Goal: Task Accomplishment & Management: Use online tool/utility

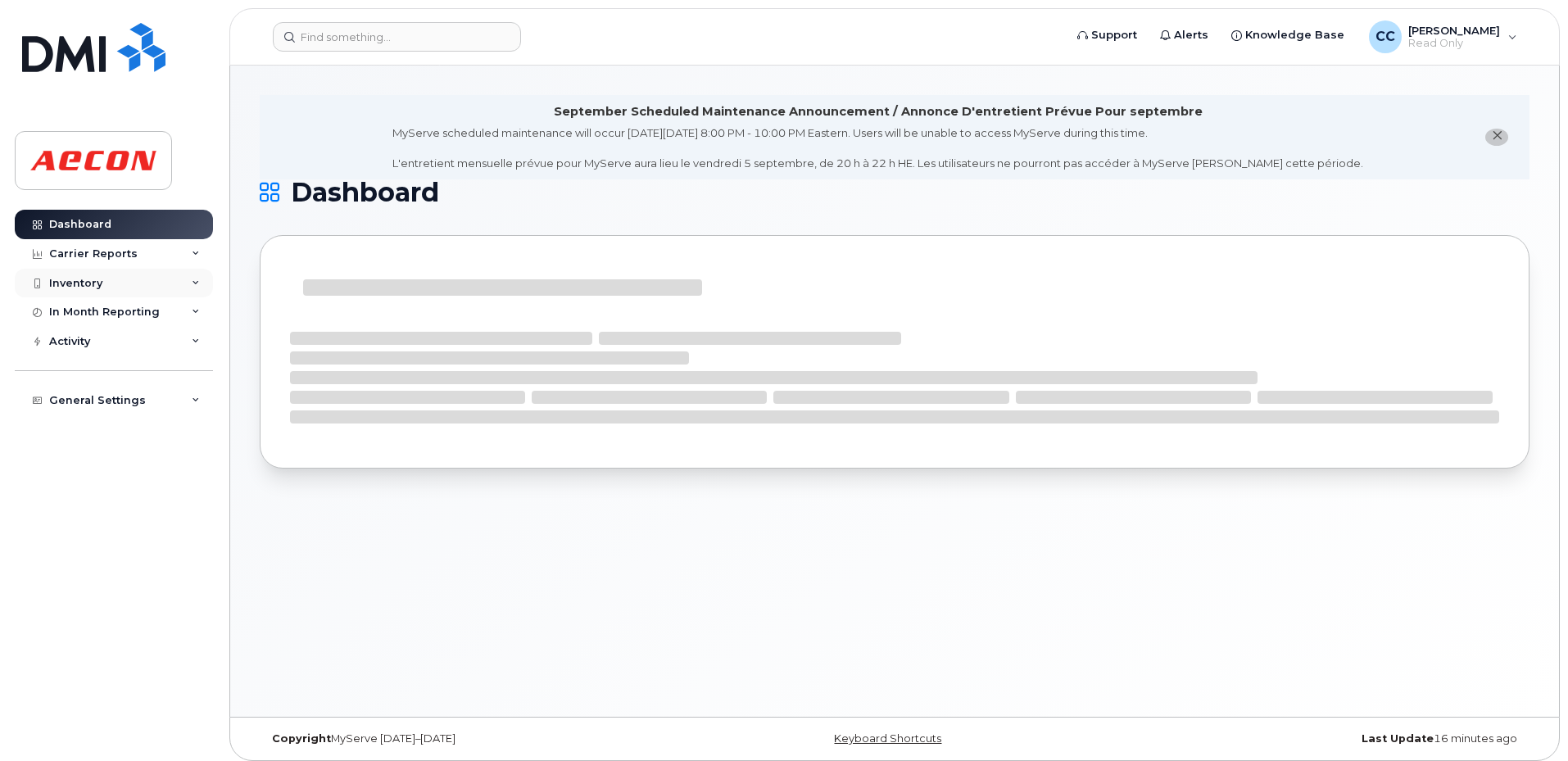
click at [140, 289] on div "Inventory" at bounding box center [113, 283] width 199 height 30
click at [123, 315] on div "Mobility Devices" at bounding box center [102, 313] width 93 height 15
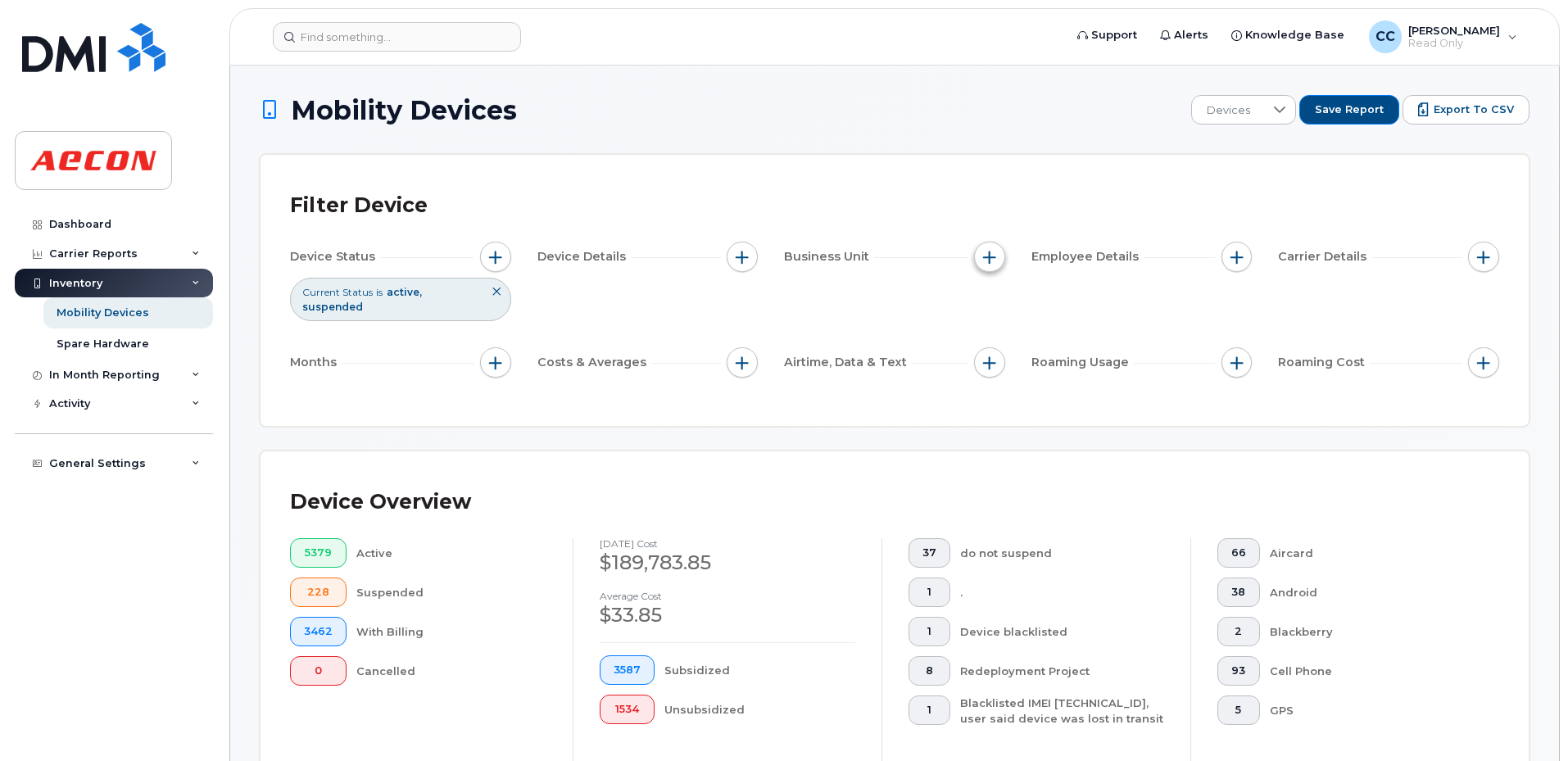
click at [989, 260] on span "button" at bounding box center [989, 257] width 13 height 13
click at [998, 327] on input "Cost Center" at bounding box center [994, 333] width 13 height 13
checkbox input "true"
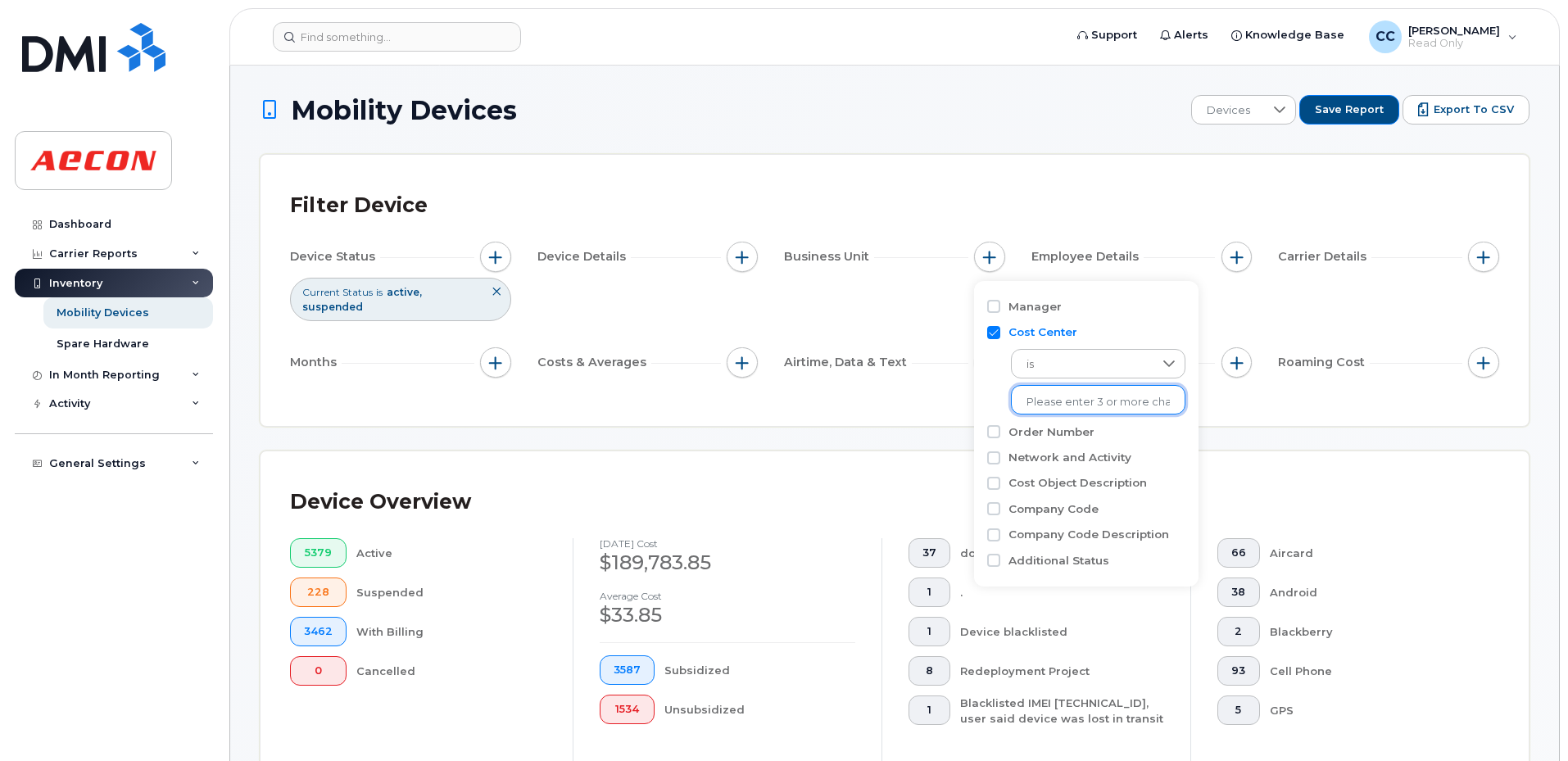
click at [1034, 394] on li at bounding box center [1098, 402] width 143 height 24
click at [1062, 403] on input "text" at bounding box center [1098, 402] width 143 height 15
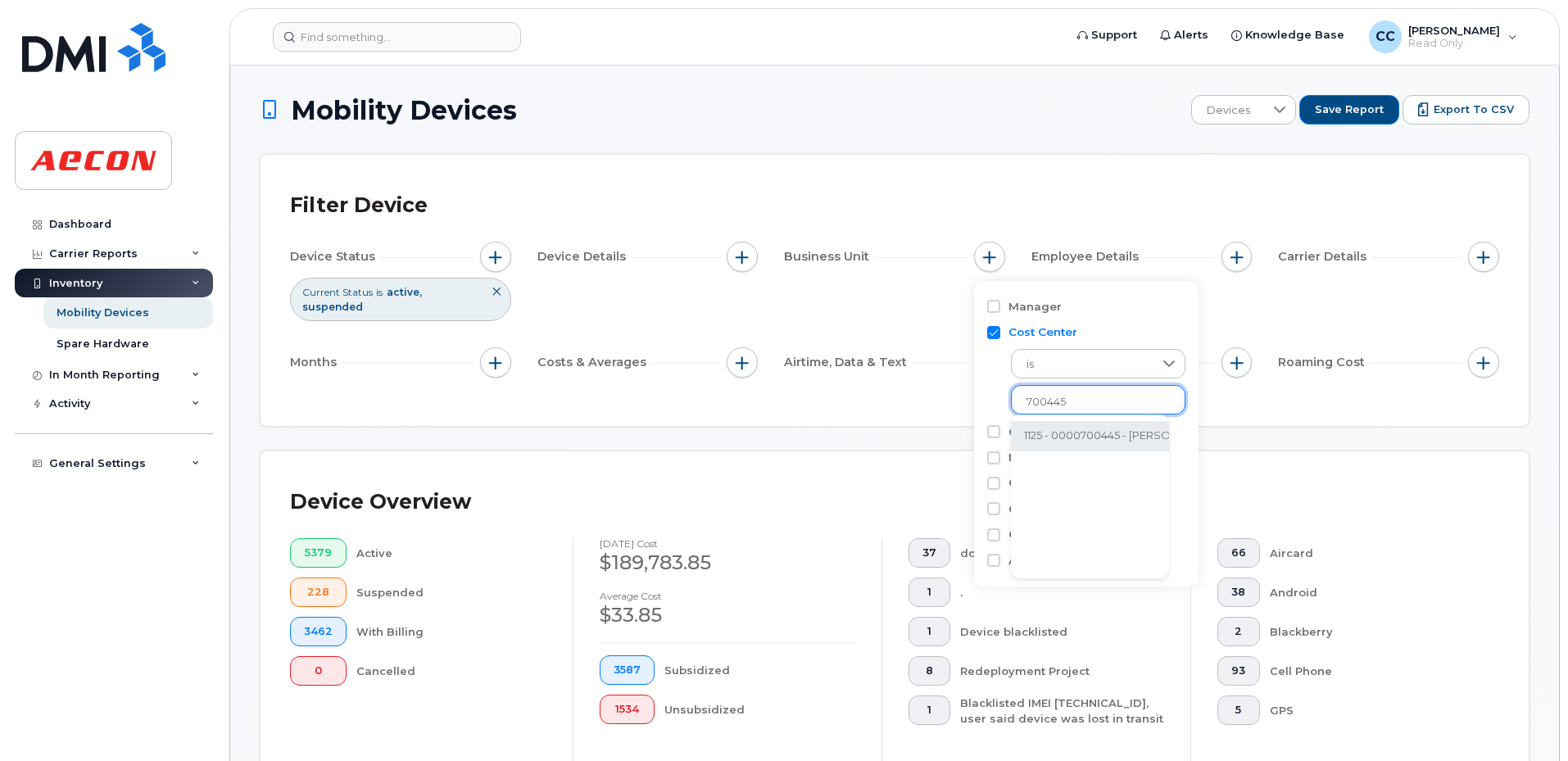
type input "700445"
click at [1070, 433] on li "1125 - 0000700445 - [PERSON_NAME][GEOGRAPHIC_DATA]." at bounding box center [1181, 435] width 340 height 30
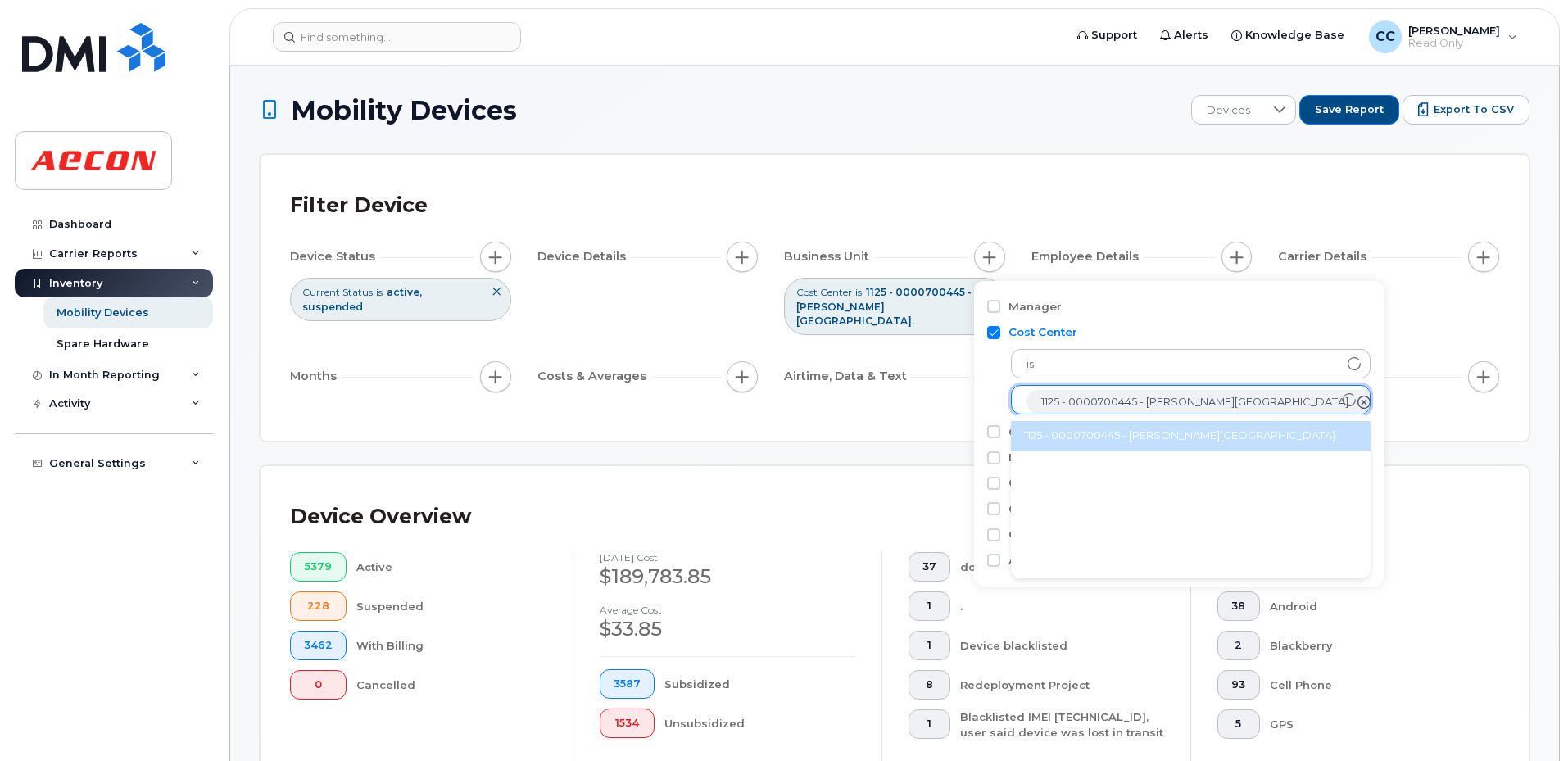
scroll to position [33, 0]
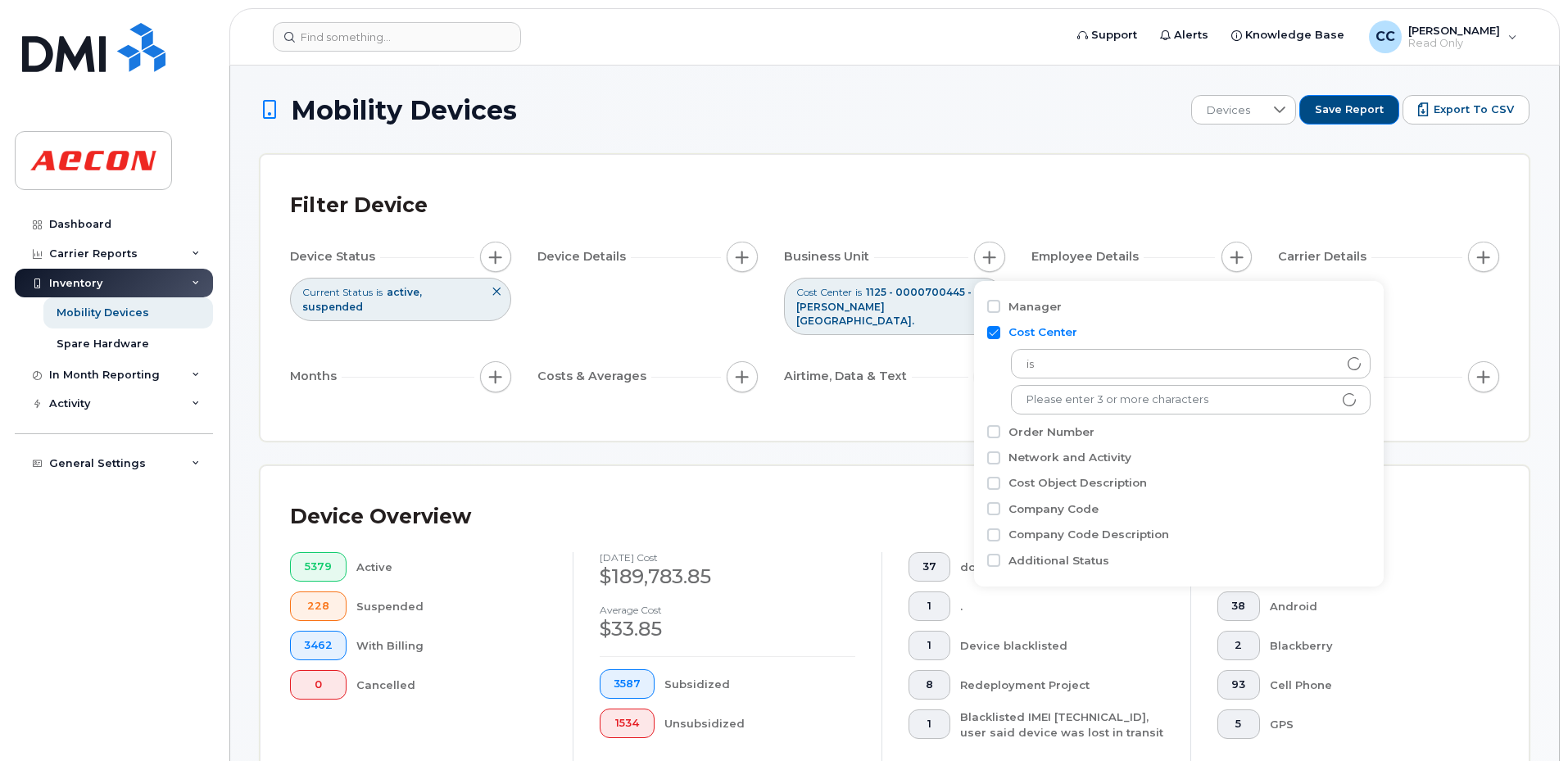
click at [748, 370] on span "button" at bounding box center [742, 376] width 13 height 13
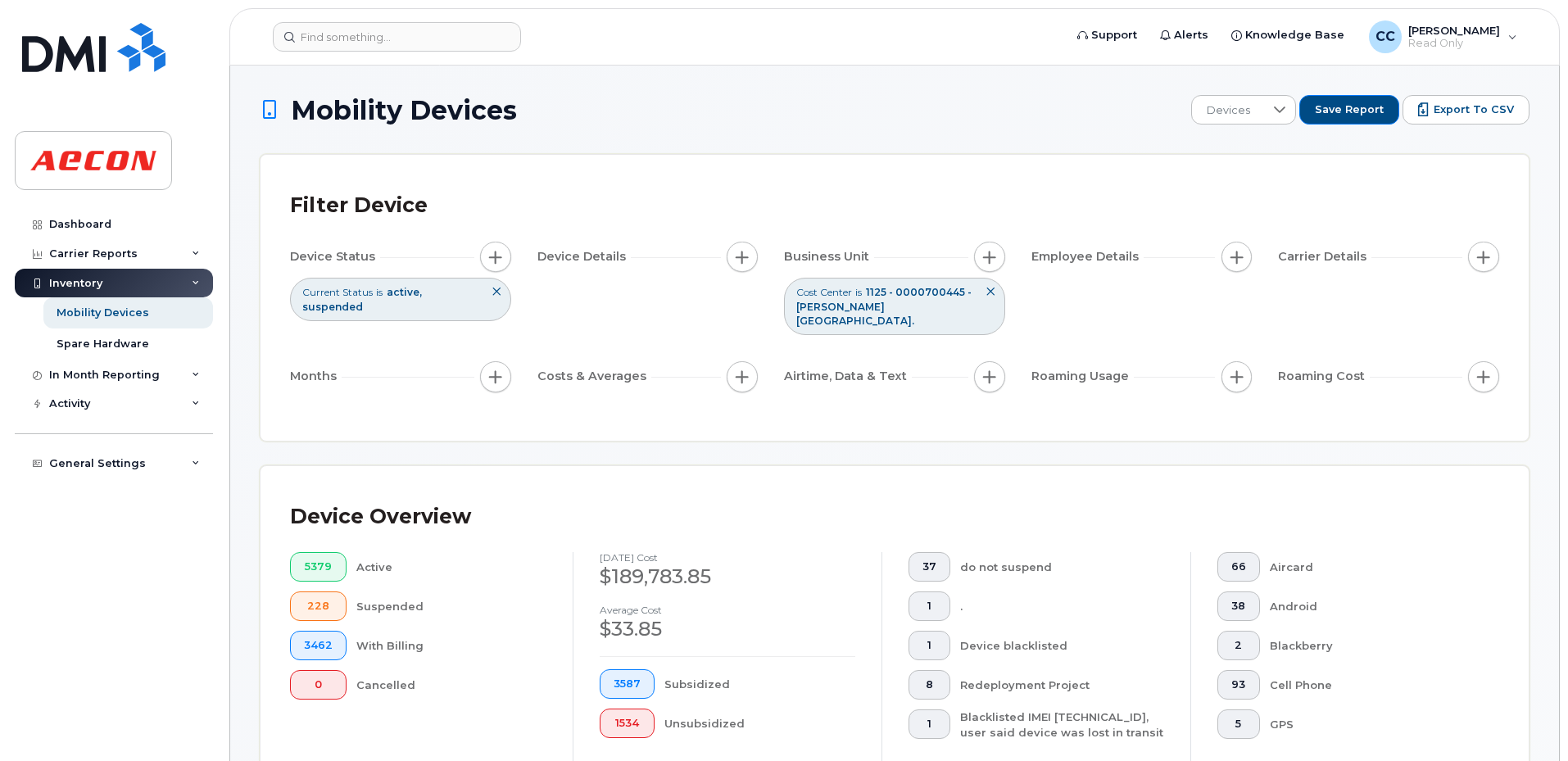
click at [747, 370] on span "button" at bounding box center [742, 376] width 13 height 13
click at [748, 370] on span "button" at bounding box center [742, 376] width 13 height 13
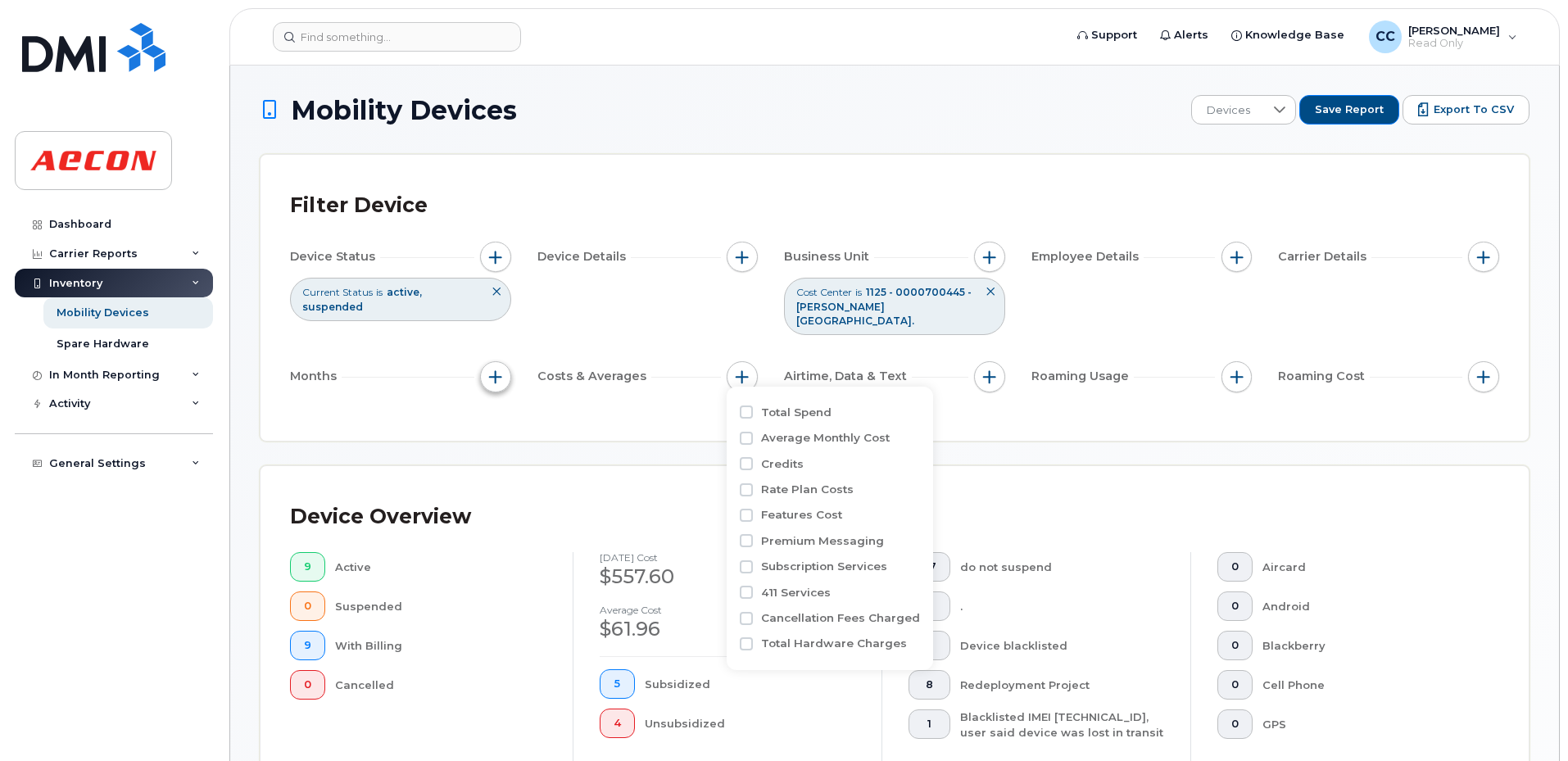
click at [502, 370] on span "button" at bounding box center [495, 376] width 13 height 13
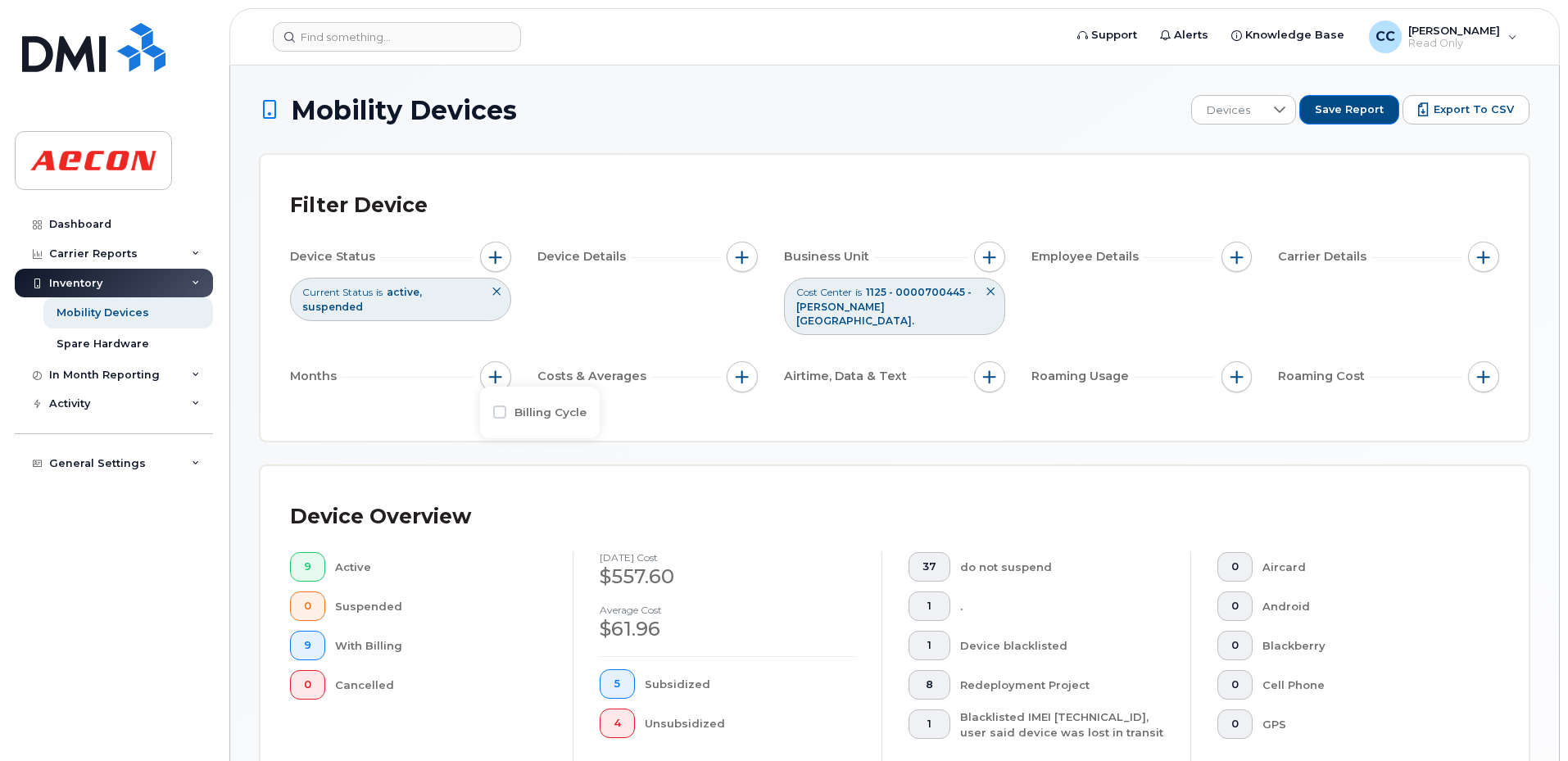
click at [509, 415] on div "Billing Cycle" at bounding box center [540, 412] width 93 height 15
click at [499, 412] on input "Billing Cycle" at bounding box center [500, 412] width 13 height 13
checkbox input "true"
click at [567, 477] on icon at bounding box center [570, 479] width 13 height 13
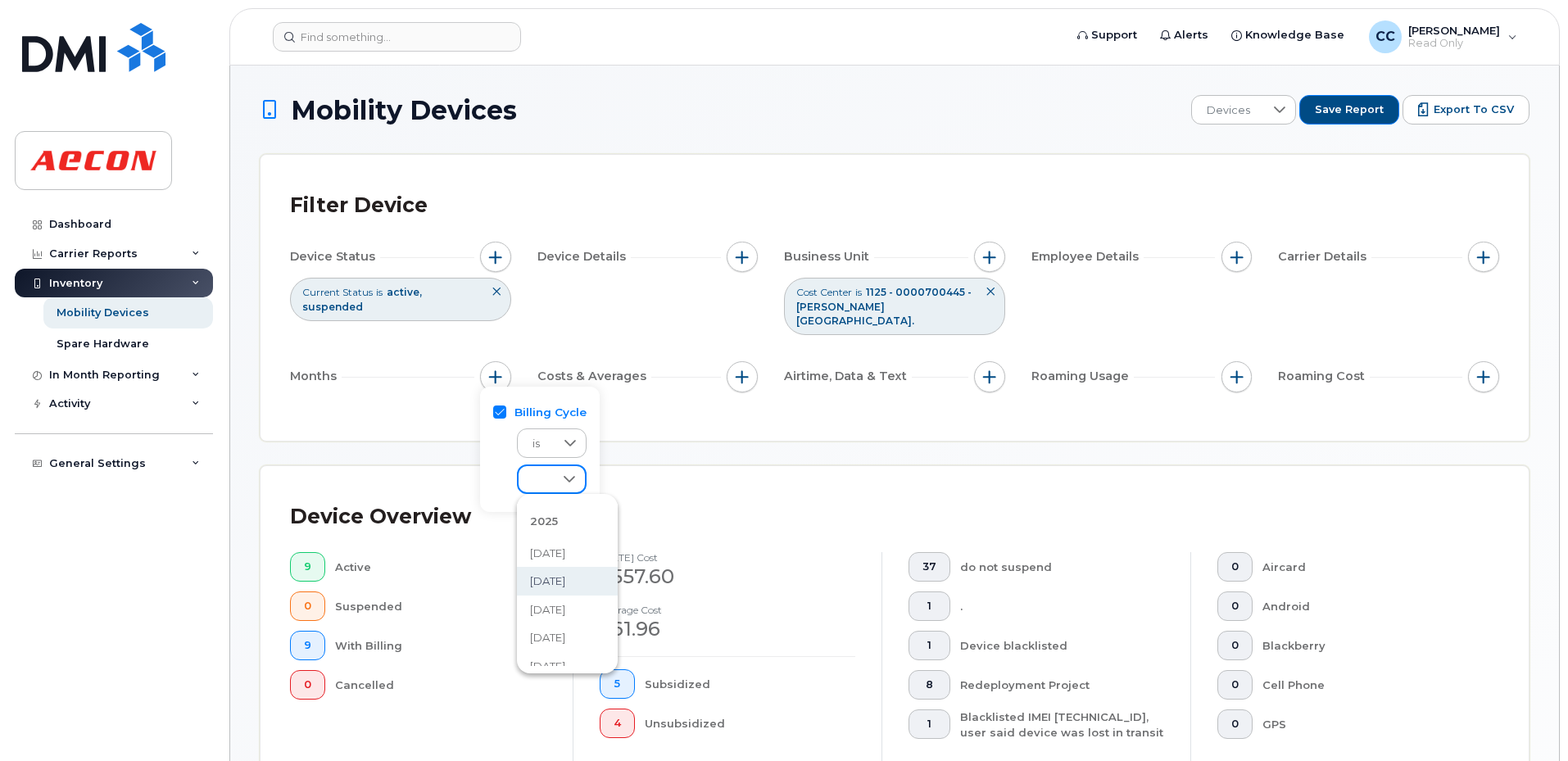
click at [565, 574] on span "[DATE]" at bounding box center [548, 581] width 35 height 15
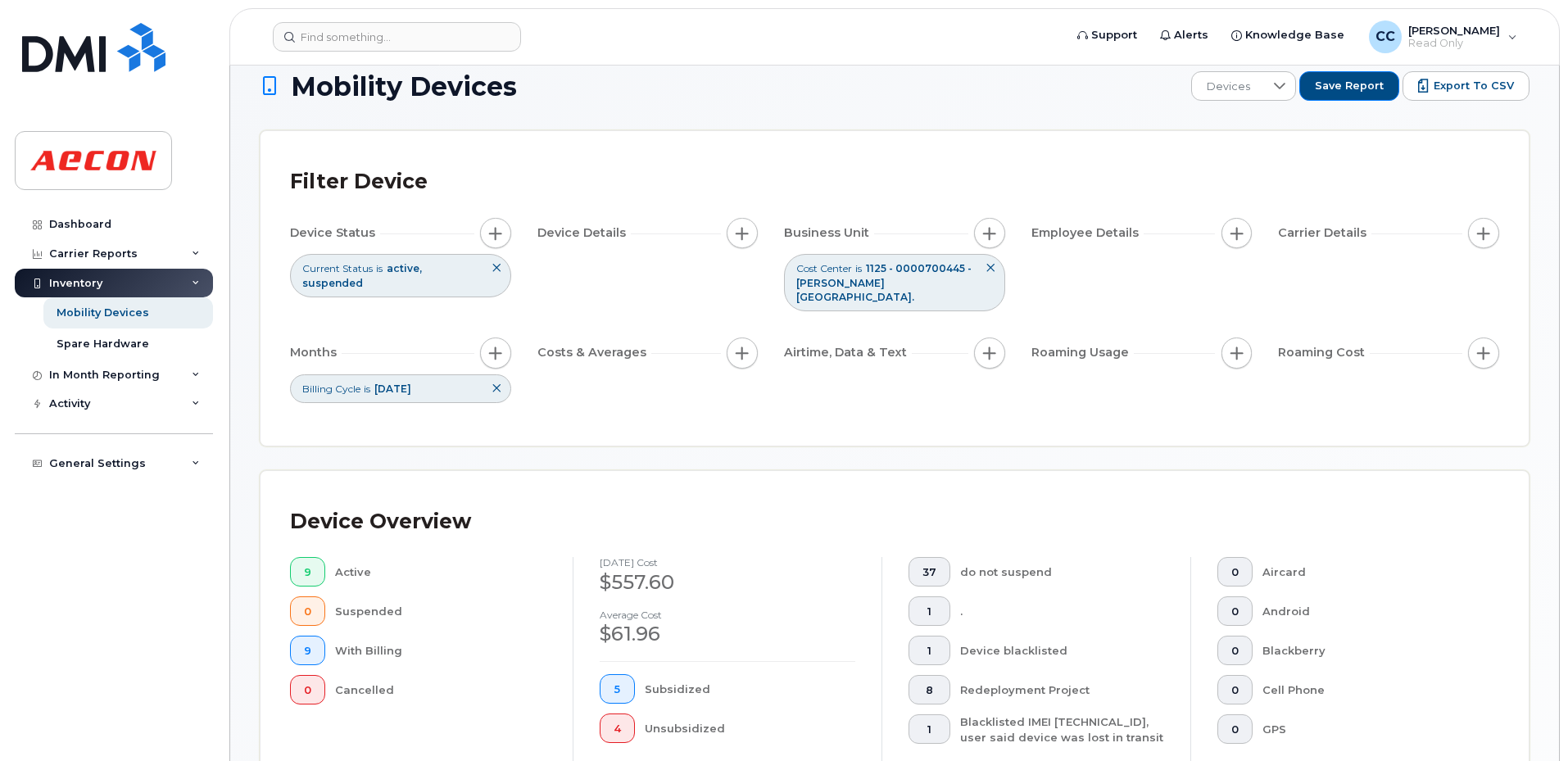
scroll to position [678, 0]
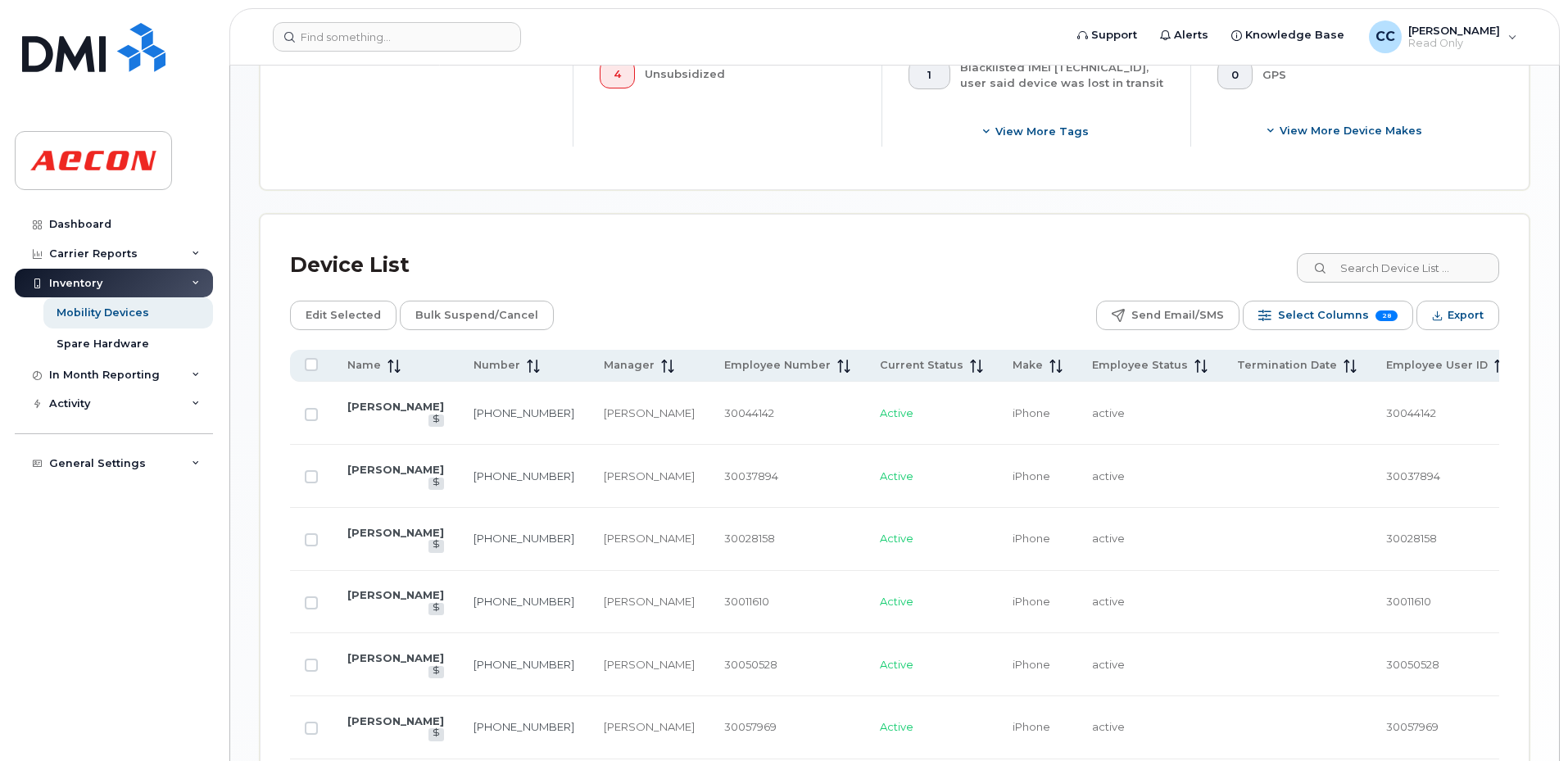
scroll to position [351, 0]
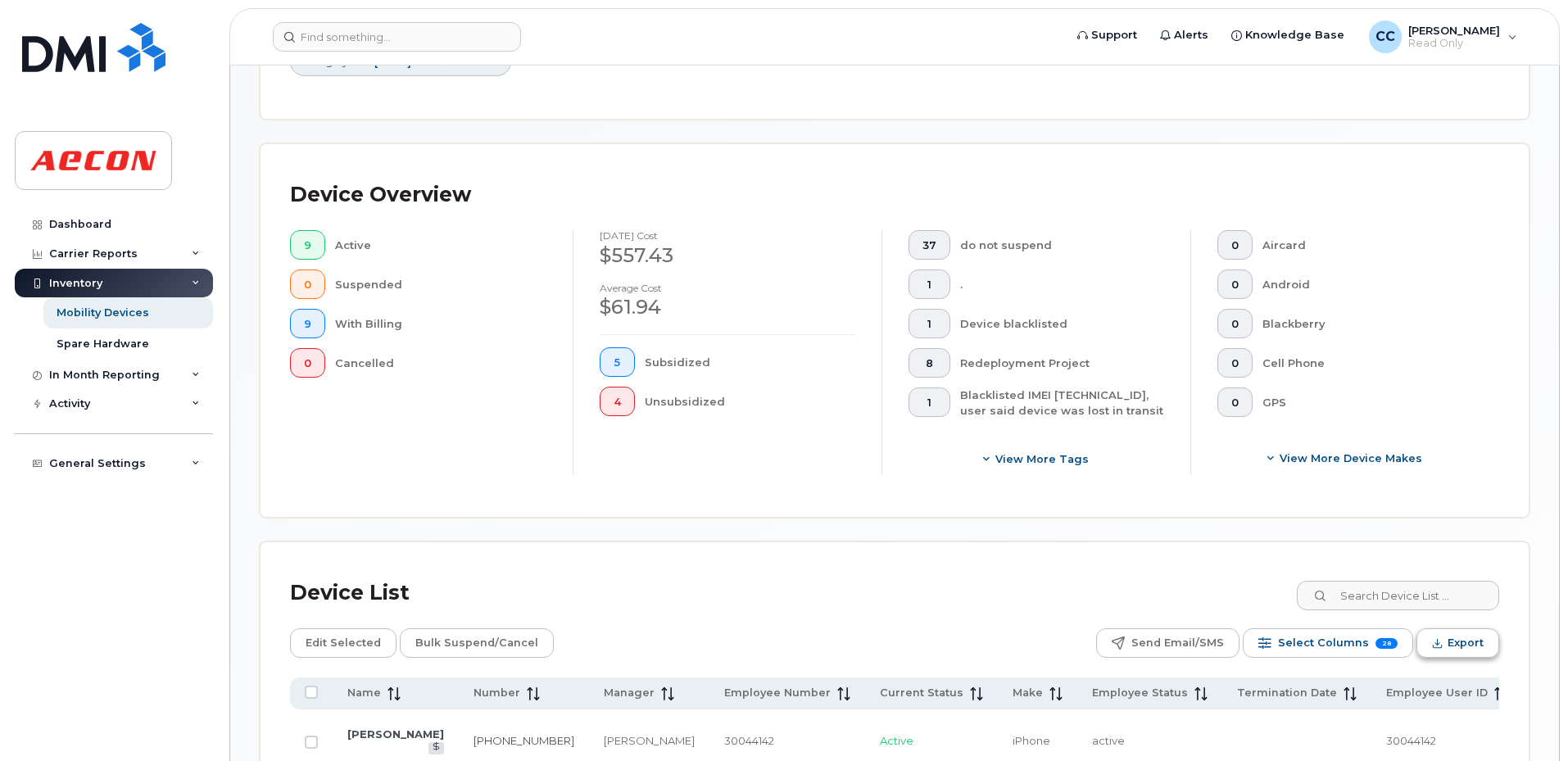
click at [1446, 636] on button "Export" at bounding box center [1457, 643] width 83 height 30
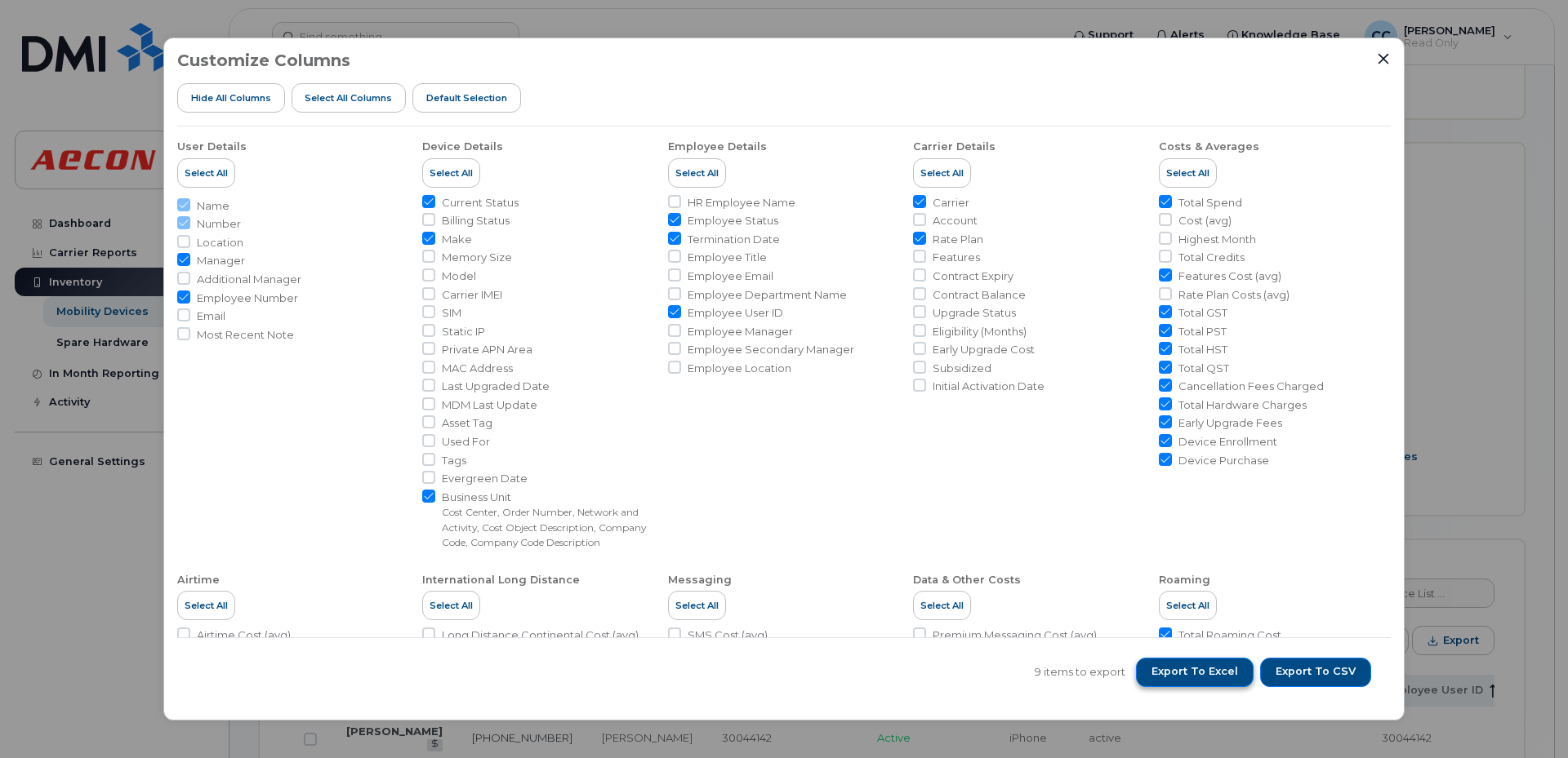
click at [1192, 676] on span "Export to Excel" at bounding box center [1195, 671] width 87 height 14
click at [1173, 669] on span "Export to Excel" at bounding box center [1195, 671] width 87 height 14
click at [70, 531] on div "Customize Columns Hide All Columns Select all Columns Default Selection User De…" at bounding box center [784, 379] width 1568 height 758
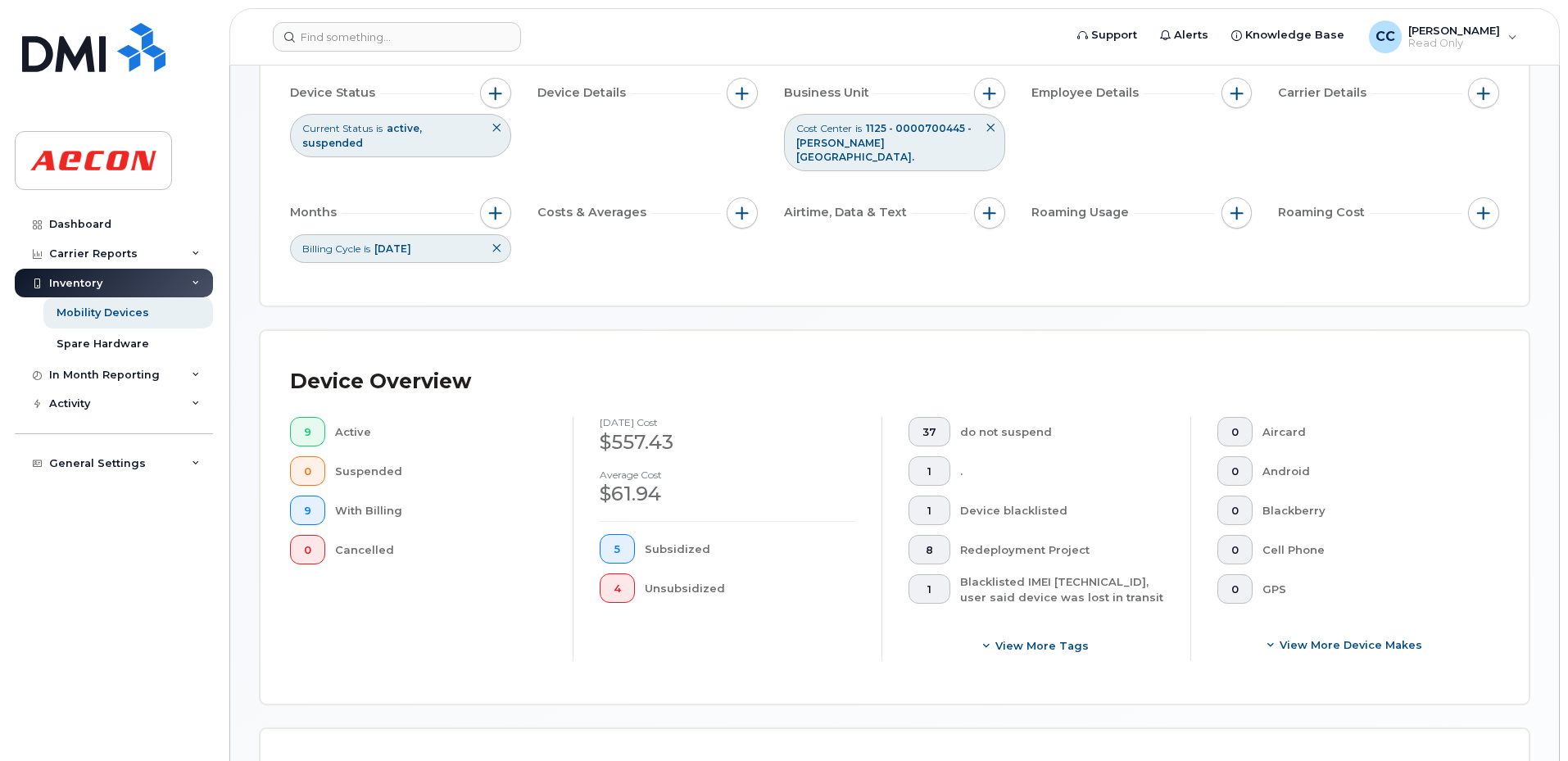
scroll to position [23, 0]
